Goal: Check status: Check status

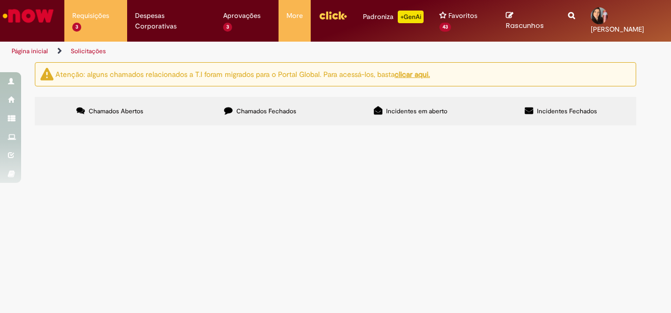
click at [0, 0] on span "Movimentação / Transferência de Funcionários" at bounding box center [0, 0] width 0 height 0
click at [0, 0] on span "R13409599" at bounding box center [0, 0] width 0 height 0
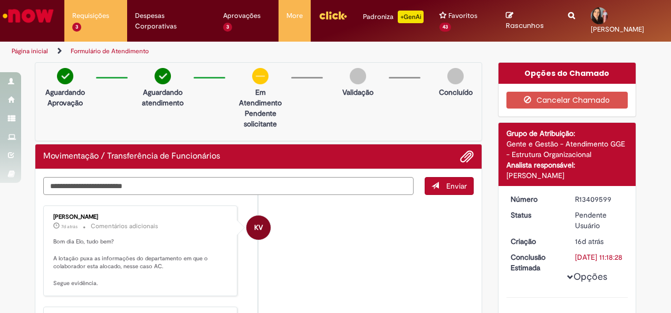
click at [226, 177] on textarea "Digite sua mensagem aqui..." at bounding box center [228, 185] width 370 height 17
type textarea "**********"
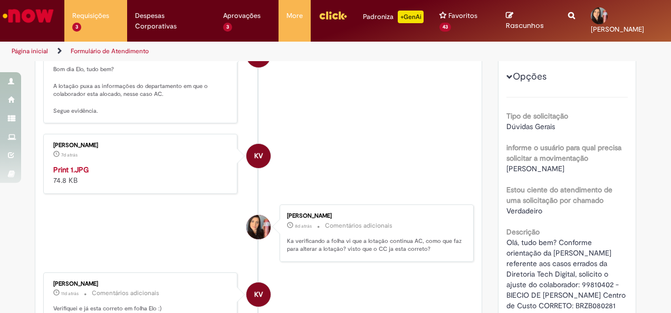
scroll to position [211, 0]
click at [154, 165] on img "Histórico de tíquete" at bounding box center [141, 165] width 176 height 0
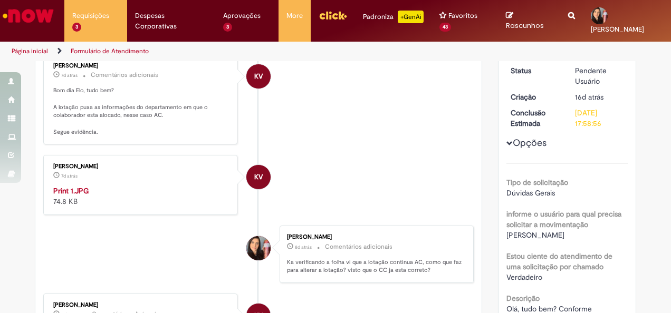
scroll to position [232, 0]
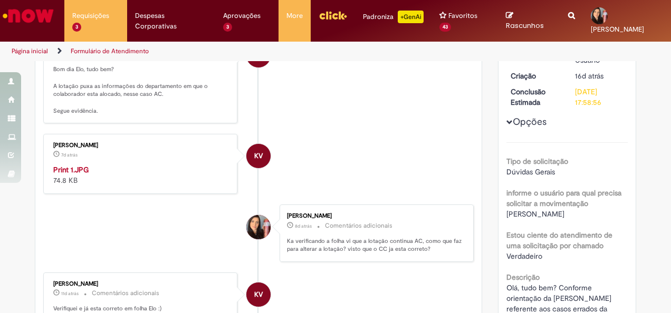
click at [121, 165] on img "Histórico de tíquete" at bounding box center [141, 165] width 176 height 0
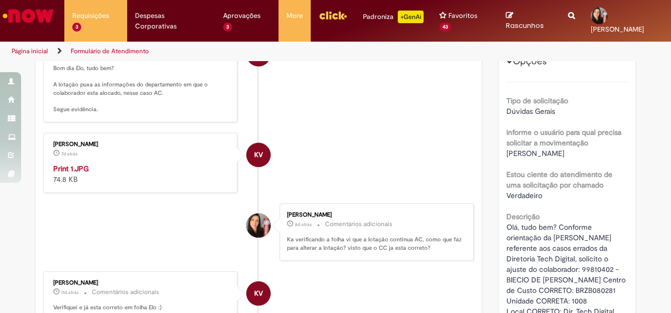
scroll to position [127, 0]
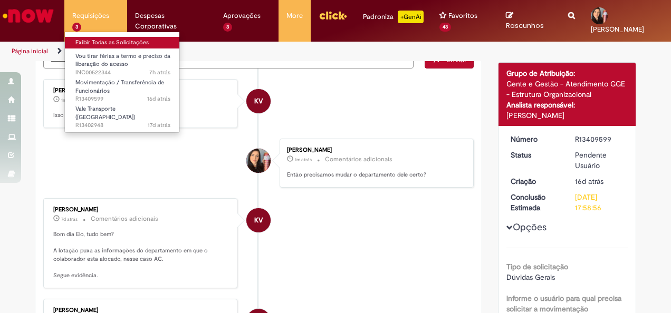
click at [97, 42] on link "Exibir Todas as Solicitações" at bounding box center [123, 43] width 116 height 12
